Goal: Browse casually

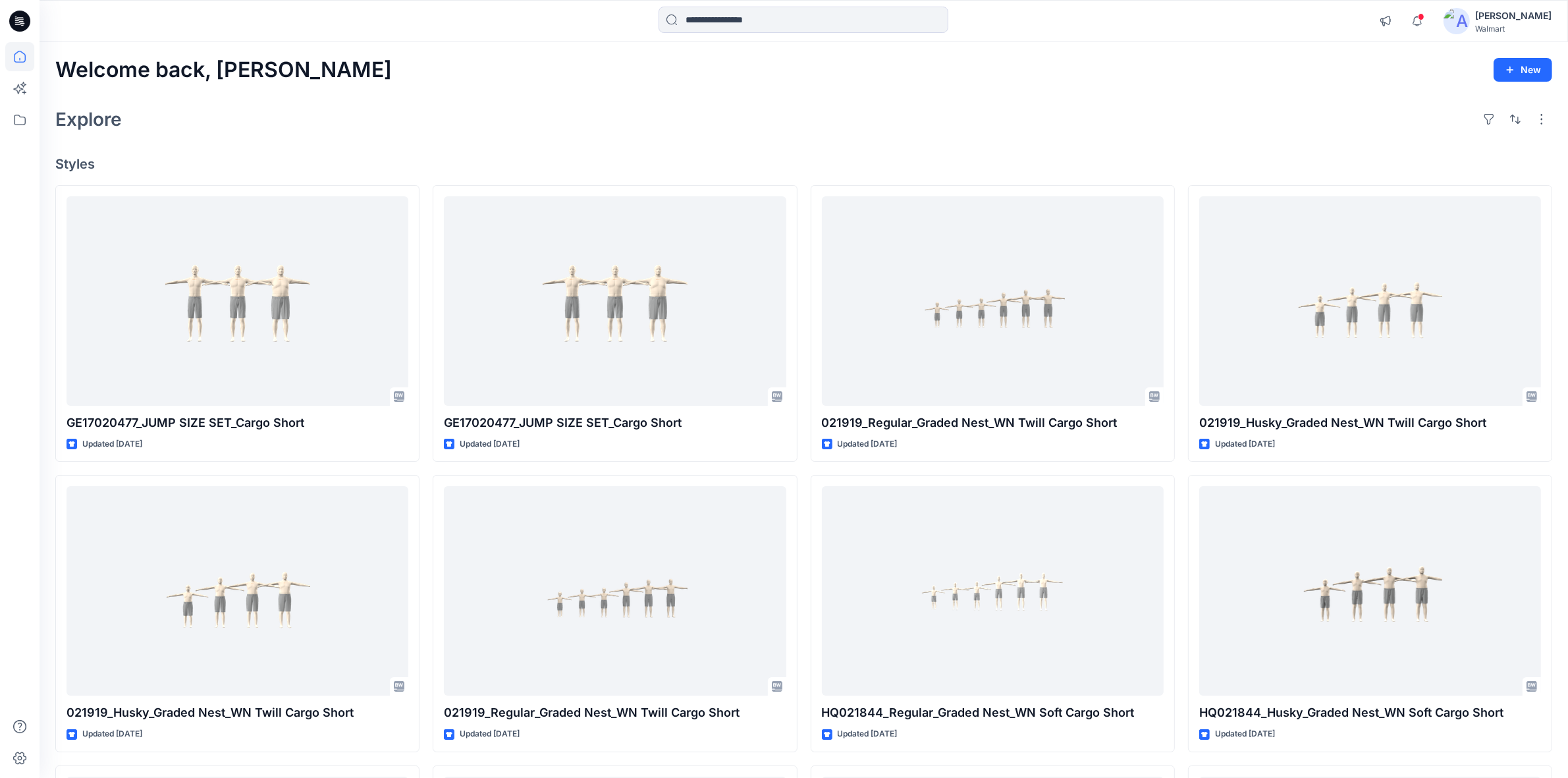
click at [680, 116] on div "Explore" at bounding box center [804, 118] width 1497 height 31
click at [521, 50] on div "Welcome back, Shabbir New Explore Styles GE17020477_JUMP SIZE SET_Cargo Short U…" at bounding box center [804, 573] width 1529 height 1063
click at [577, 115] on div "Explore" at bounding box center [804, 118] width 1497 height 31
click at [539, 106] on div "Explore" at bounding box center [804, 118] width 1497 height 31
click at [1095, 106] on div "Explore" at bounding box center [804, 118] width 1497 height 31
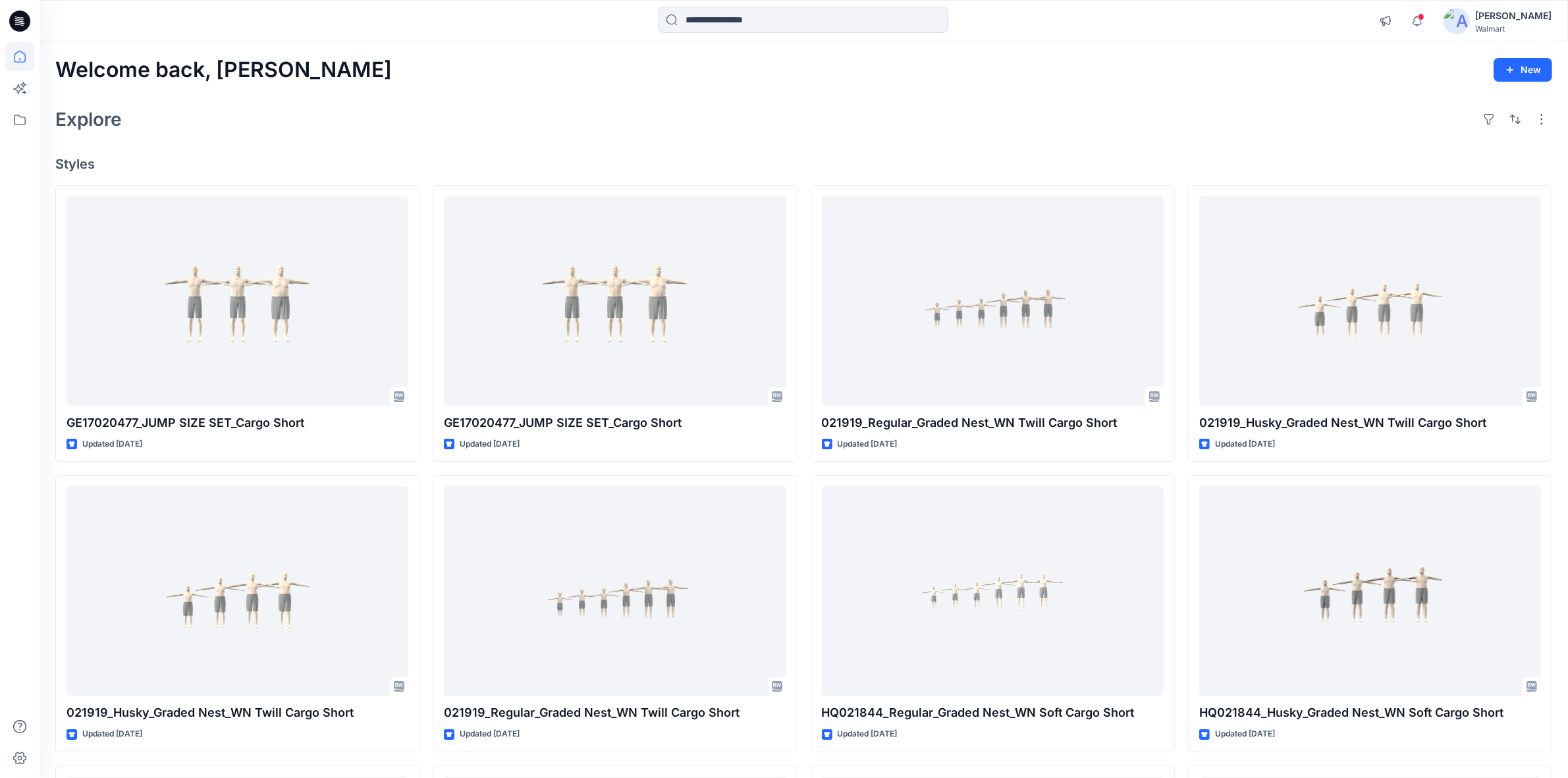
click at [437, 94] on div "Welcome back, Shabbir New Explore Styles GE17020477_JUMP SIZE SET_Cargo Short U…" at bounding box center [804, 573] width 1529 height 1063
click at [518, 113] on div "Explore" at bounding box center [804, 118] width 1497 height 31
click at [652, 67] on div "Welcome back, Shabbir New" at bounding box center [804, 71] width 1497 height 25
